Goal: Information Seeking & Learning: Learn about a topic

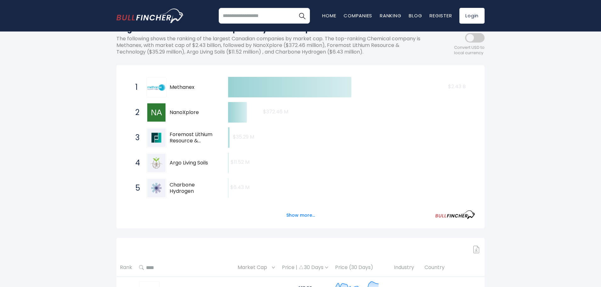
scroll to position [94, 0]
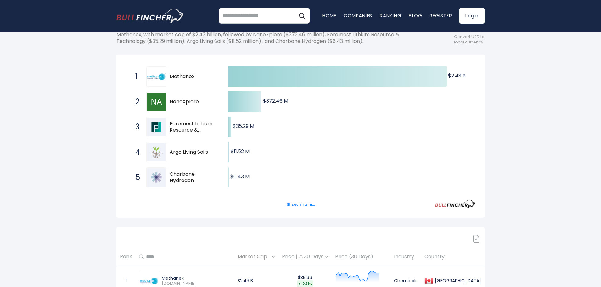
drag, startPoint x: 206, startPoint y: 99, endPoint x: 180, endPoint y: 100, distance: 25.5
click at [180, 100] on span "NanoXplore" at bounding box center [194, 102] width 48 height 7
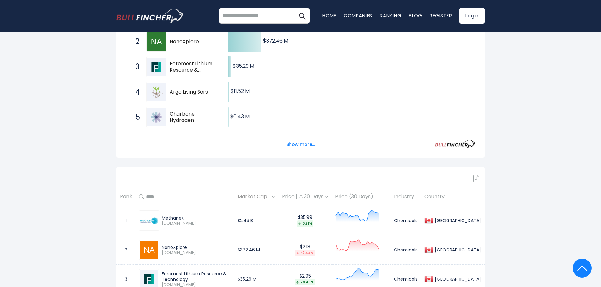
scroll to position [157, 0]
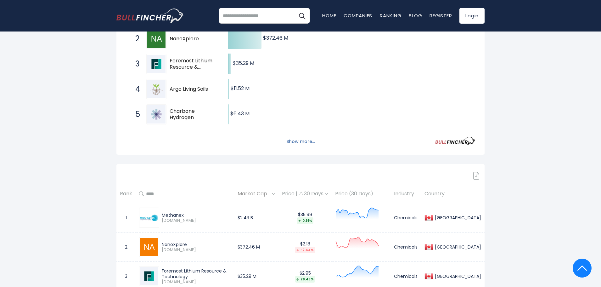
click at [291, 146] on button "Show more..." at bounding box center [301, 141] width 36 height 10
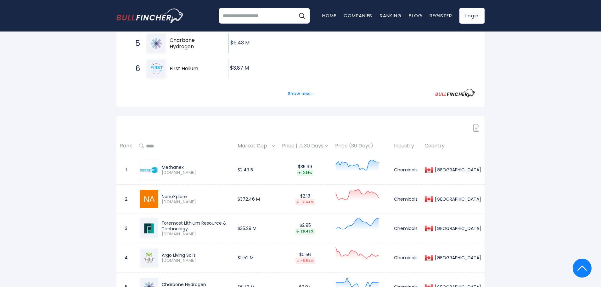
scroll to position [0, 0]
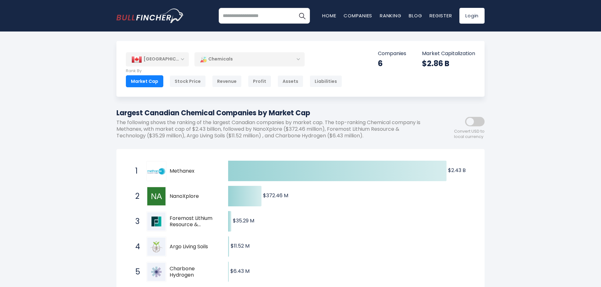
click at [167, 57] on div "[GEOGRAPHIC_DATA]" at bounding box center [157, 59] width 63 height 14
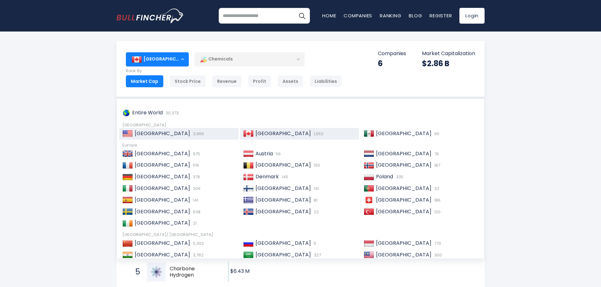
click at [191, 132] on span "3,966" at bounding box center [197, 134] width 13 height 6
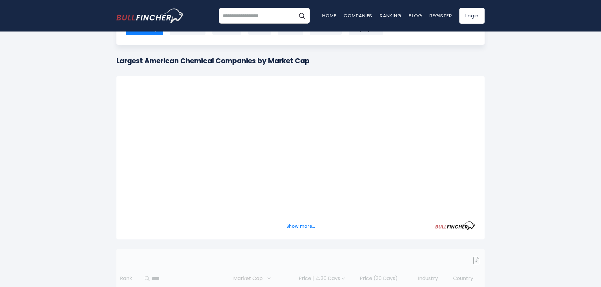
scroll to position [63, 0]
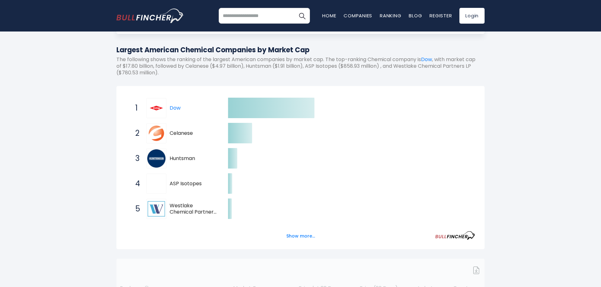
click at [305, 214] on icon "Created with Highcharts 12.1.2 $17.8 B ​ $17.8 B $4.97 B ​ $4.97 B $1.91 B ​ $1…" at bounding box center [301, 221] width 350 height 252
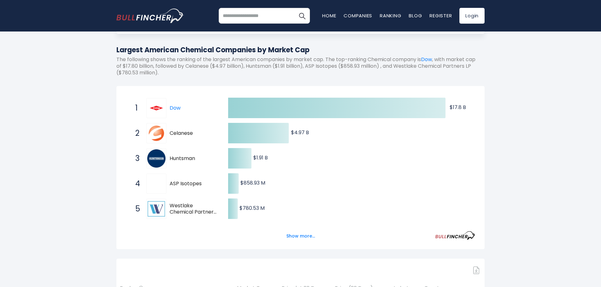
click at [301, 224] on icon "Created with Highcharts 12.1.2 $17.8 B ​ $17.8 B $4.97 B ​ $4.97 B $1.91 B ​ $1…" at bounding box center [301, 221] width 350 height 252
click at [302, 230] on div "Show more..." at bounding box center [301, 233] width 350 height 18
drag, startPoint x: 299, startPoint y: 236, endPoint x: 298, endPoint y: 233, distance: 3.4
click at [299, 236] on button "Show more..." at bounding box center [301, 236] width 36 height 10
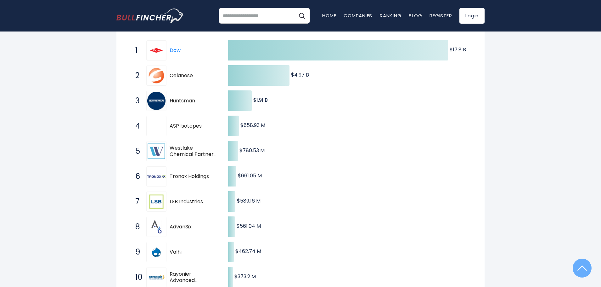
scroll to position [126, 0]
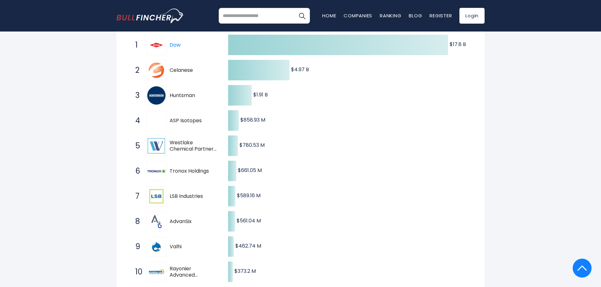
drag, startPoint x: 216, startPoint y: 170, endPoint x: 173, endPoint y: 169, distance: 42.8
click at [174, 169] on span "Tronox Holdings" at bounding box center [194, 171] width 48 height 7
drag, startPoint x: 169, startPoint y: 169, endPoint x: 231, endPoint y: 115, distance: 82.8
click at [221, 164] on span "6 Tronox Holdings TROX" at bounding box center [176, 170] width 94 height 23
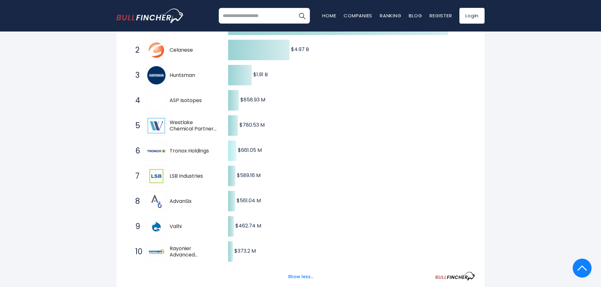
scroll to position [157, 0]
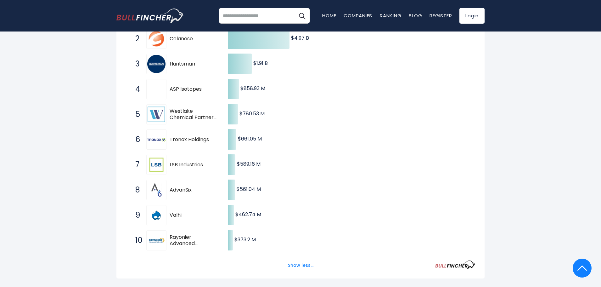
drag, startPoint x: 211, startPoint y: 163, endPoint x: 176, endPoint y: 162, distance: 34.6
click at [177, 162] on span "LSB Industries" at bounding box center [194, 165] width 48 height 7
drag, startPoint x: 173, startPoint y: 162, endPoint x: 205, endPoint y: 163, distance: 32.4
click at [205, 163] on span "LSB Industries" at bounding box center [194, 165] width 48 height 7
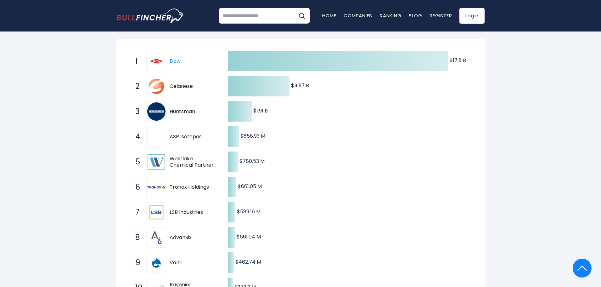
scroll to position [94, 0]
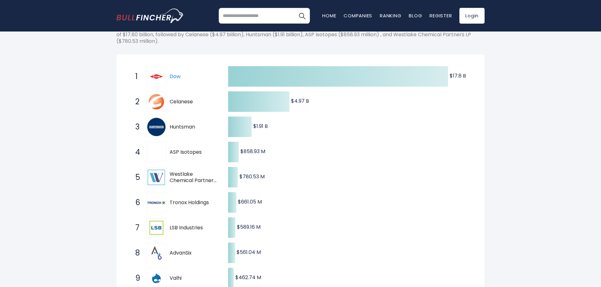
click at [205, 147] on div "4 ASP Isotopes ASPI" at bounding box center [174, 152] width 85 height 20
drag, startPoint x: 211, startPoint y: 155, endPoint x: 179, endPoint y: 154, distance: 32.1
click at [181, 154] on span "ASP Isotopes" at bounding box center [194, 152] width 48 height 7
drag, startPoint x: 208, startPoint y: 124, endPoint x: 172, endPoint y: 125, distance: 36.5
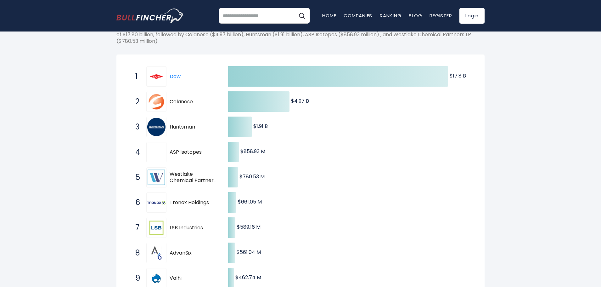
click at [172, 125] on span "Huntsman" at bounding box center [194, 127] width 48 height 7
